Goal: Browse casually: Explore the website without a specific task or goal

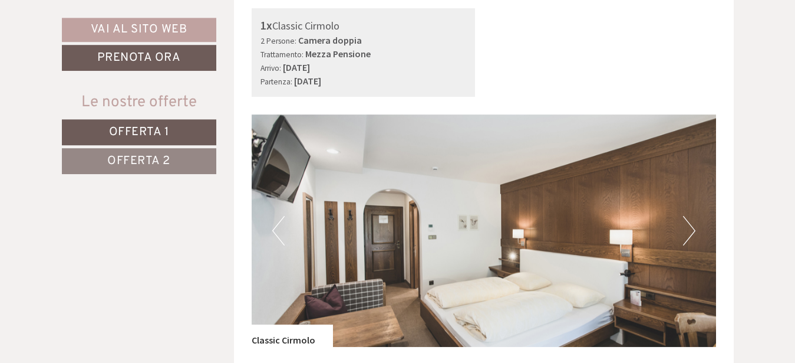
scroll to position [662, 0]
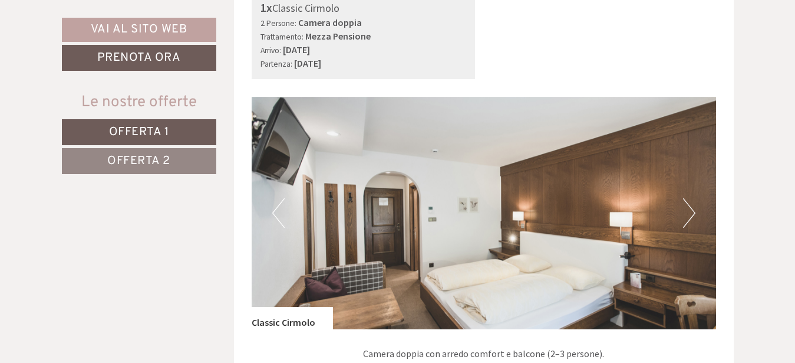
click at [691, 211] on button "Next" at bounding box center [689, 212] width 12 height 29
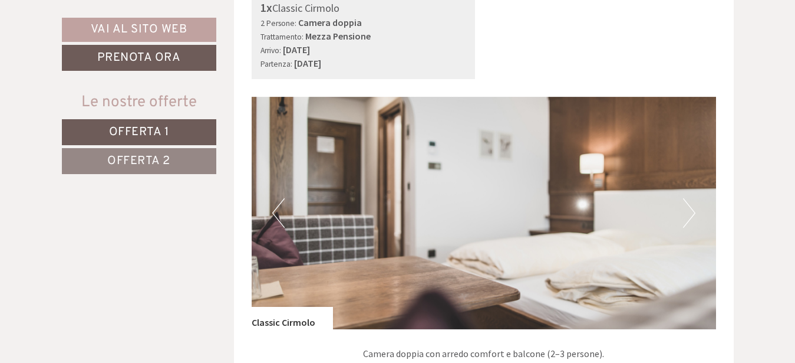
click at [691, 211] on button "Next" at bounding box center [689, 212] width 12 height 29
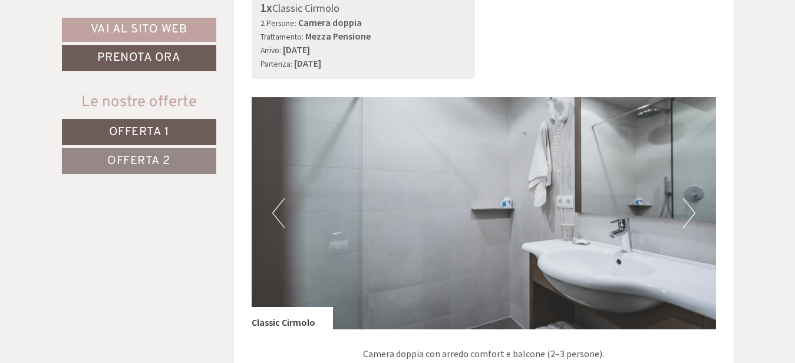
click at [691, 211] on button "Next" at bounding box center [689, 212] width 12 height 29
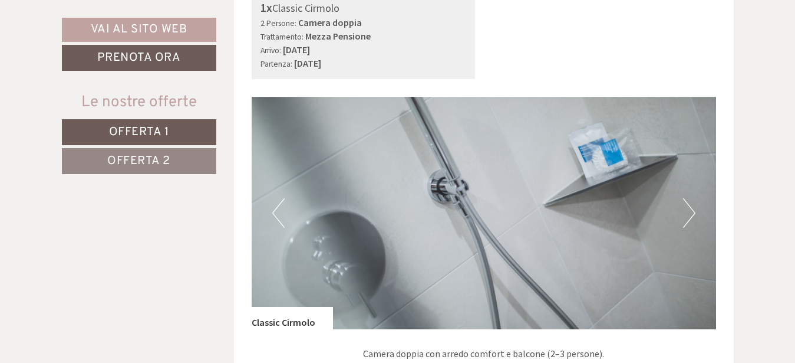
click at [691, 211] on button "Next" at bounding box center [689, 212] width 12 height 29
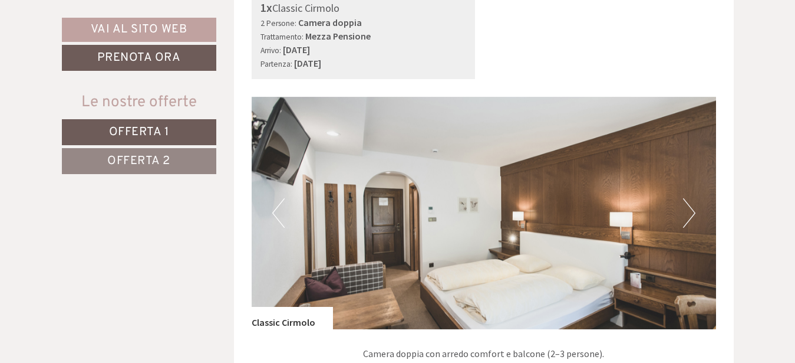
click at [691, 211] on button "Next" at bounding box center [689, 212] width 12 height 29
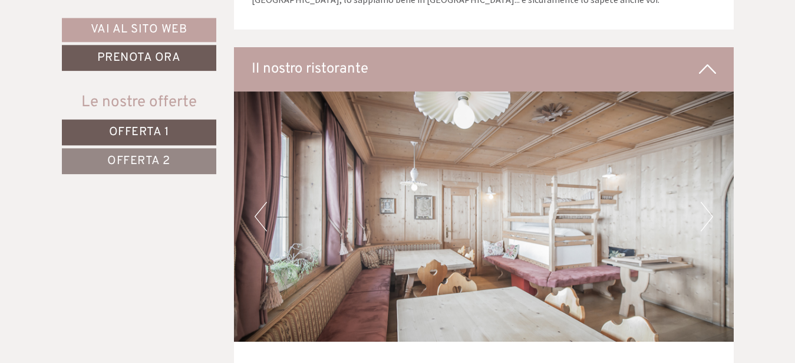
scroll to position [3067, 0]
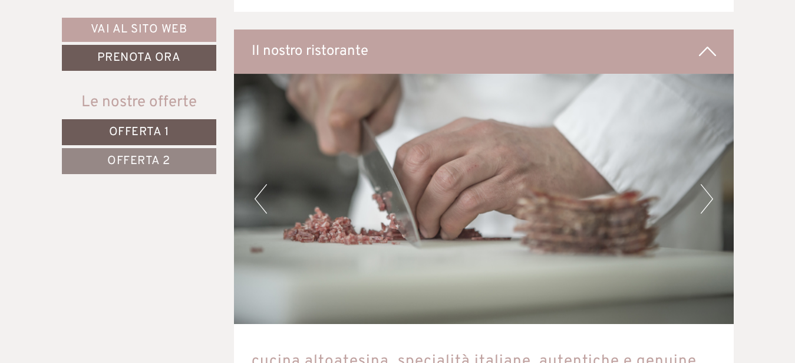
click at [710, 196] on button "Next" at bounding box center [707, 198] width 12 height 29
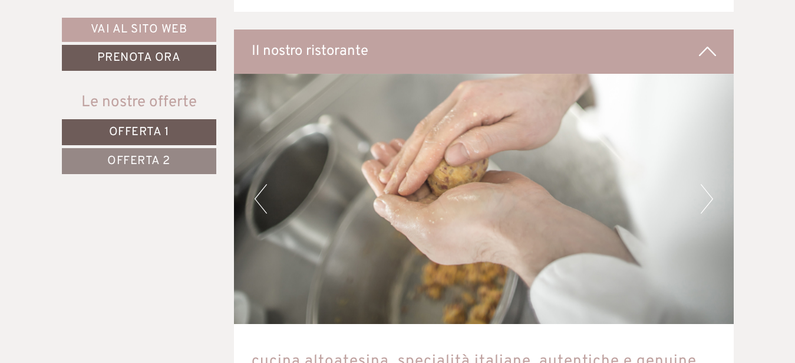
click at [710, 196] on button "Next" at bounding box center [707, 198] width 12 height 29
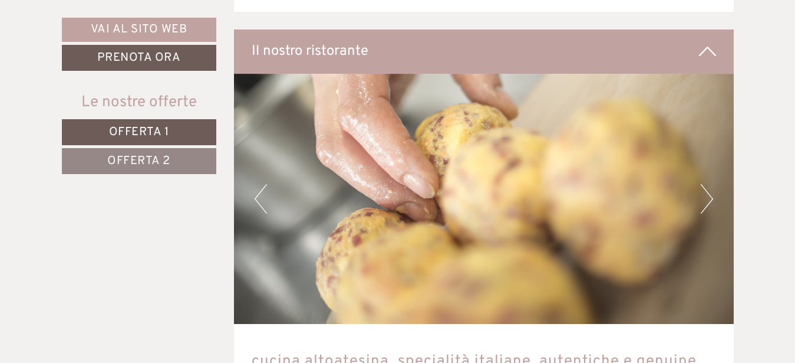
click at [710, 196] on button "Next" at bounding box center [707, 198] width 12 height 29
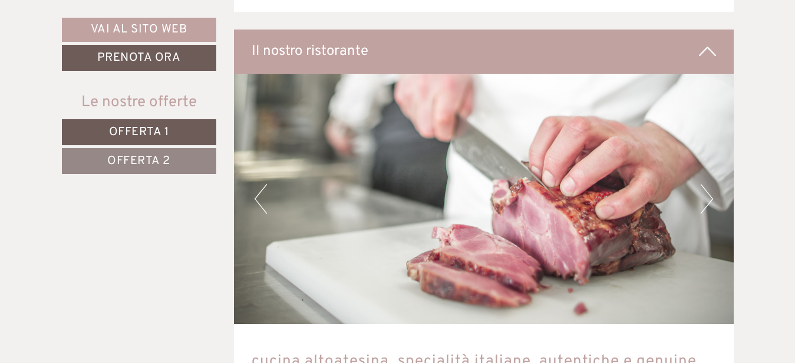
click at [710, 196] on button "Next" at bounding box center [707, 198] width 12 height 29
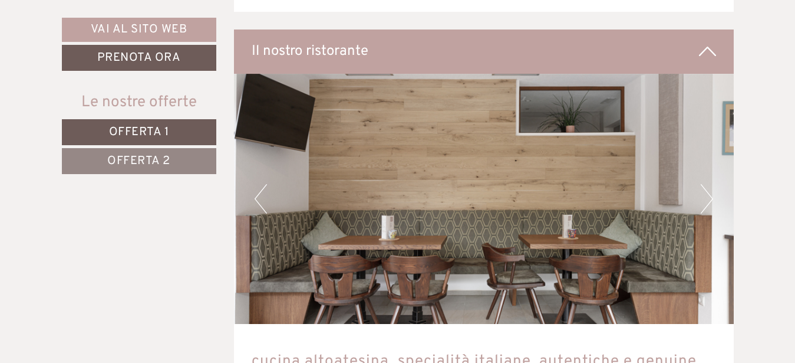
click at [710, 196] on button "Next" at bounding box center [707, 198] width 12 height 29
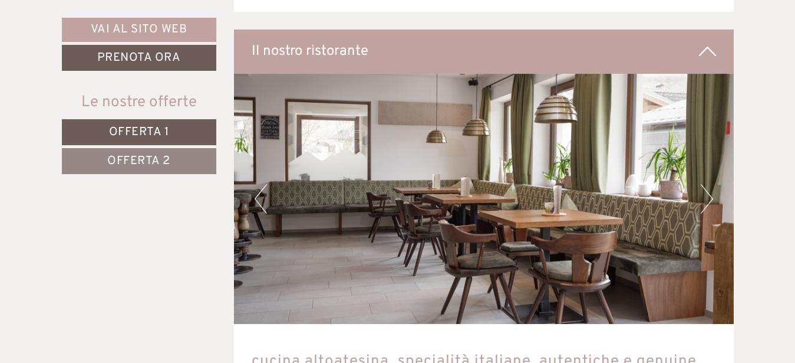
click at [710, 196] on button "Next" at bounding box center [707, 198] width 12 height 29
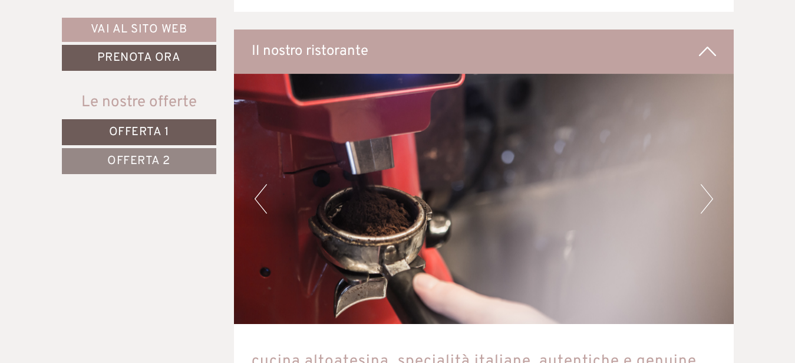
click at [710, 196] on button "Next" at bounding box center [707, 198] width 12 height 29
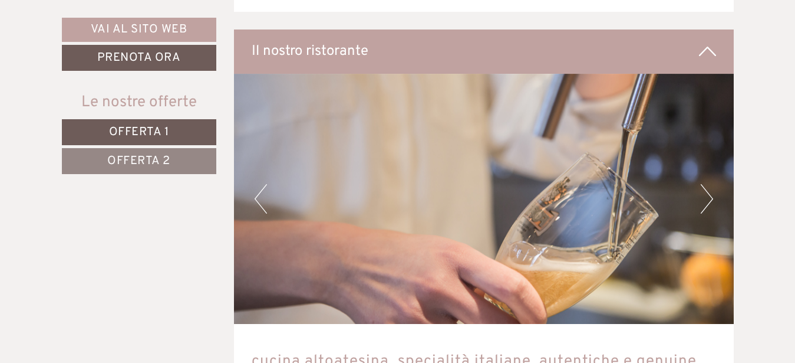
click at [710, 196] on button "Next" at bounding box center [707, 198] width 12 height 29
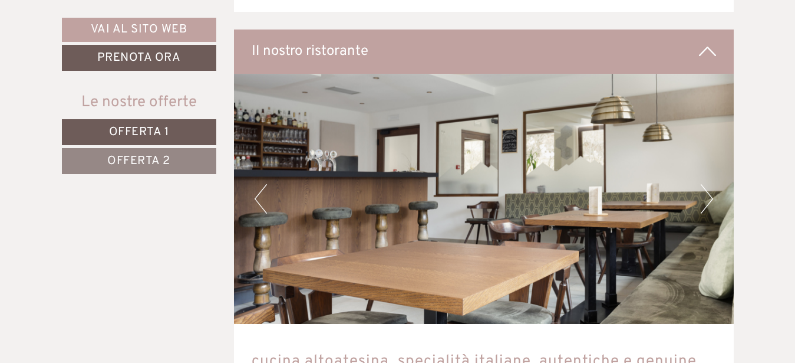
click at [710, 196] on button "Next" at bounding box center [707, 198] width 12 height 29
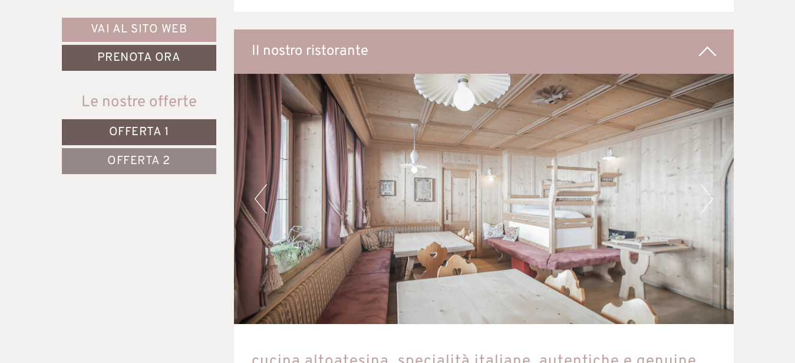
click at [710, 196] on button "Next" at bounding box center [707, 198] width 12 height 29
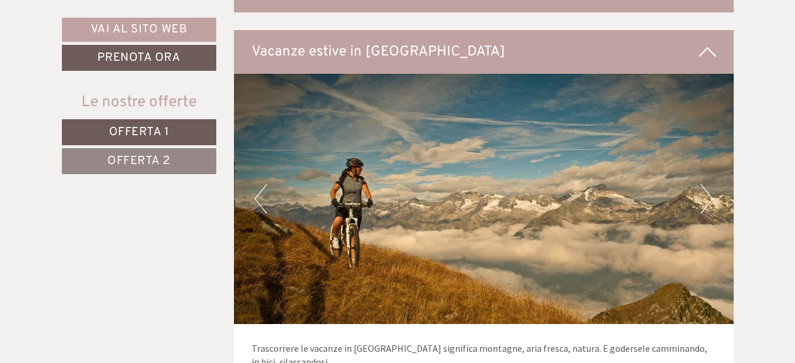
scroll to position [5078, 0]
